Goal: Complete application form

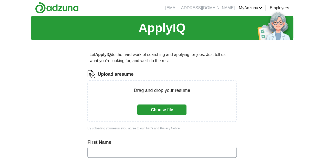
click at [149, 109] on button "Choose file" at bounding box center [161, 109] width 49 height 11
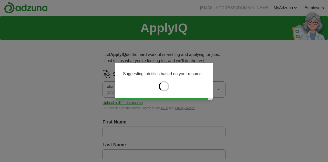
type input "*********"
type input "********"
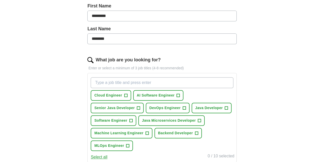
scroll to position [117, 0]
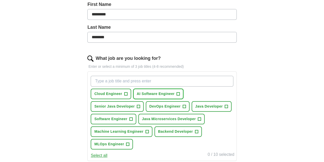
click at [162, 94] on span "AI Software Engineer" at bounding box center [156, 93] width 38 height 5
click at [195, 109] on span "Java Developer" at bounding box center [209, 105] width 28 height 5
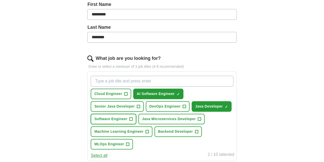
click at [127, 117] on span "Software Engineer" at bounding box center [110, 118] width 33 height 5
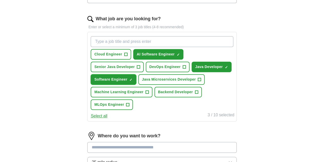
scroll to position [157, 0]
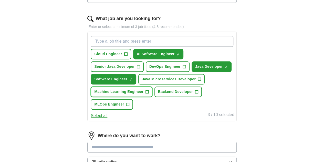
click at [129, 97] on button "Machine Learning Engineer +" at bounding box center [122, 91] width 62 height 11
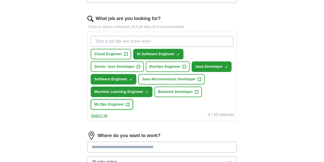
click at [124, 107] on span "MLOps Engineer" at bounding box center [109, 103] width 30 height 5
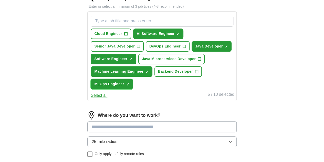
scroll to position [180, 0]
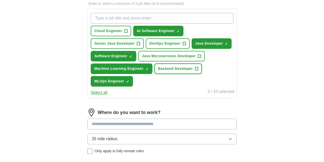
click at [178, 71] on span "Backend Developer" at bounding box center [175, 68] width 35 height 5
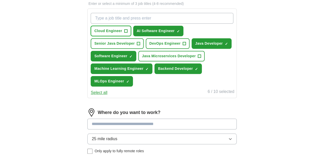
click at [120, 31] on span "Cloud Engineer" at bounding box center [108, 30] width 28 height 5
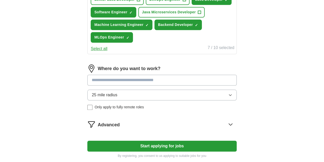
scroll to position [226, 0]
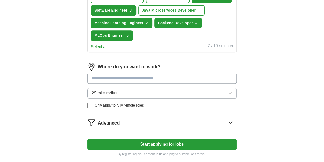
click at [132, 83] on input at bounding box center [161, 78] width 149 height 11
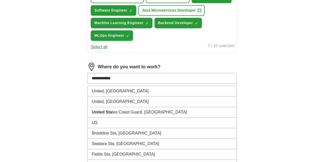
type input "**********"
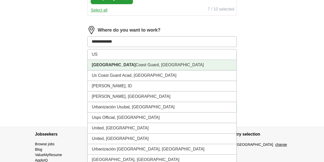
scroll to position [297, 0]
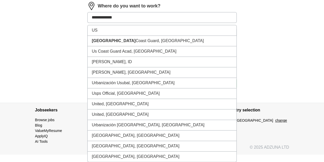
click at [137, 21] on input "**********" at bounding box center [161, 17] width 149 height 11
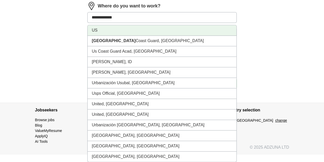
click at [116, 32] on li "US" at bounding box center [162, 30] width 149 height 11
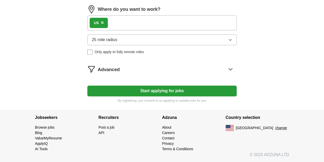
scroll to position [294, 0]
click at [120, 71] on span "Advanced" at bounding box center [109, 69] width 22 height 7
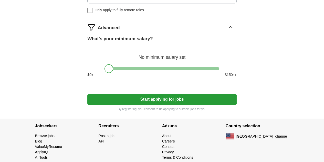
scroll to position [326, 0]
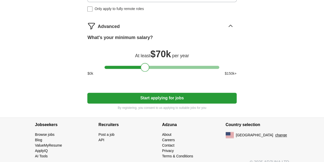
drag, startPoint x: 109, startPoint y: 77, endPoint x: 145, endPoint y: 80, distance: 35.9
click at [145, 71] on div at bounding box center [145, 67] width 9 height 9
click at [157, 103] on button "Start applying for jobs" at bounding box center [161, 97] width 149 height 11
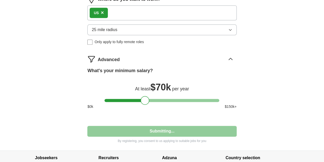
select select "**"
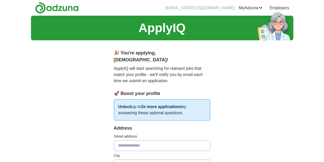
scroll to position [11, 0]
